Goal: Complete application form

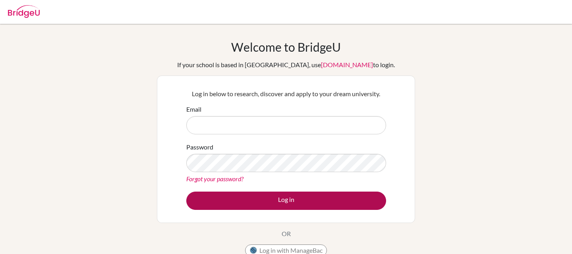
type input "[EMAIL_ADDRESS][DOMAIN_NAME]"
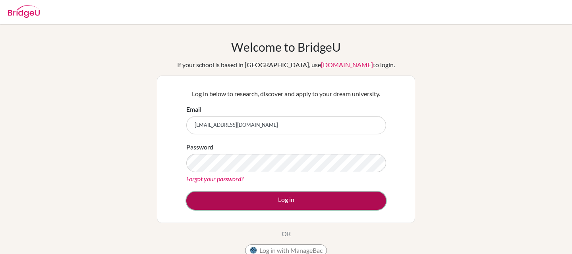
click at [238, 200] on button "Log in" at bounding box center [286, 201] width 200 height 18
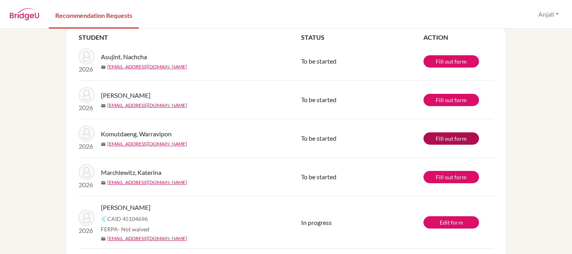
scroll to position [46, 0]
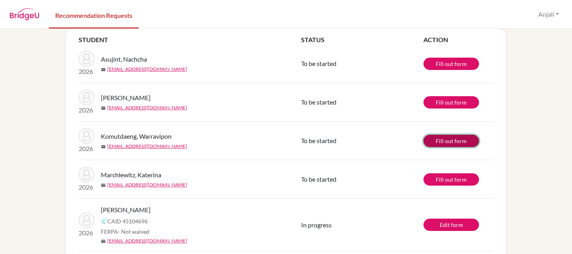
click at [453, 142] on link "Fill out form" at bounding box center [452, 141] width 56 height 12
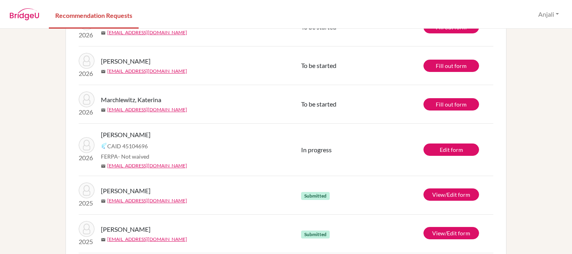
scroll to position [84, 0]
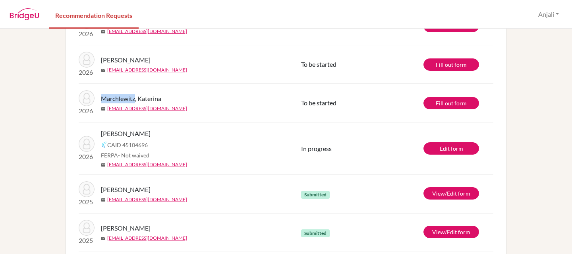
drag, startPoint x: 101, startPoint y: 99, endPoint x: 136, endPoint y: 100, distance: 34.6
click at [136, 100] on span "Marchlewitz, Katerina" at bounding box center [131, 99] width 60 height 10
copy span "Marchlewitz"
click at [545, 126] on div "info It’s recommended to submit your teacher recommendations at least 2 weeks b…" at bounding box center [286, 141] width 572 height 225
click at [448, 103] on link "Fill out form" at bounding box center [452, 103] width 56 height 12
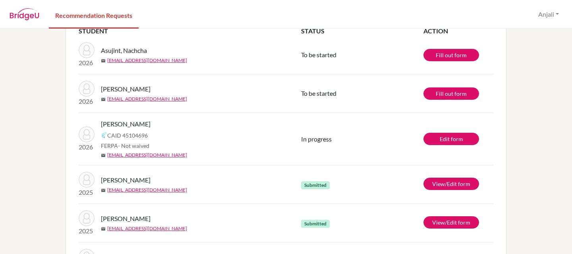
scroll to position [58, 0]
